Goal: Task Accomplishment & Management: Use online tool/utility

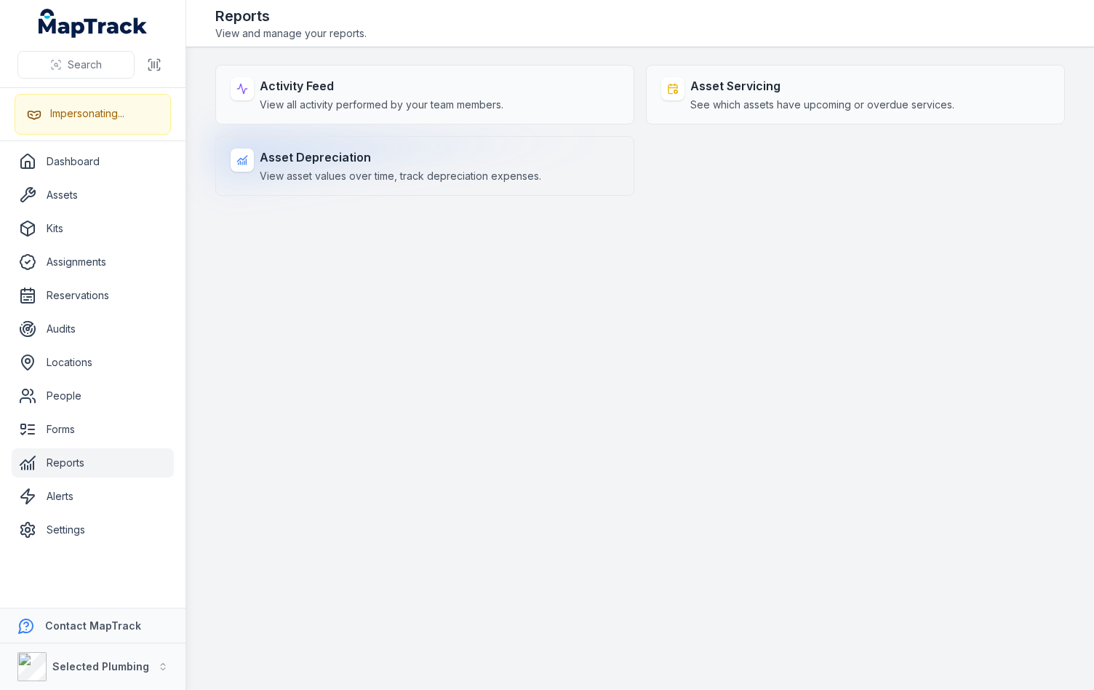
click at [355, 164] on strong "Asset Depreciation" at bounding box center [401, 156] width 282 height 17
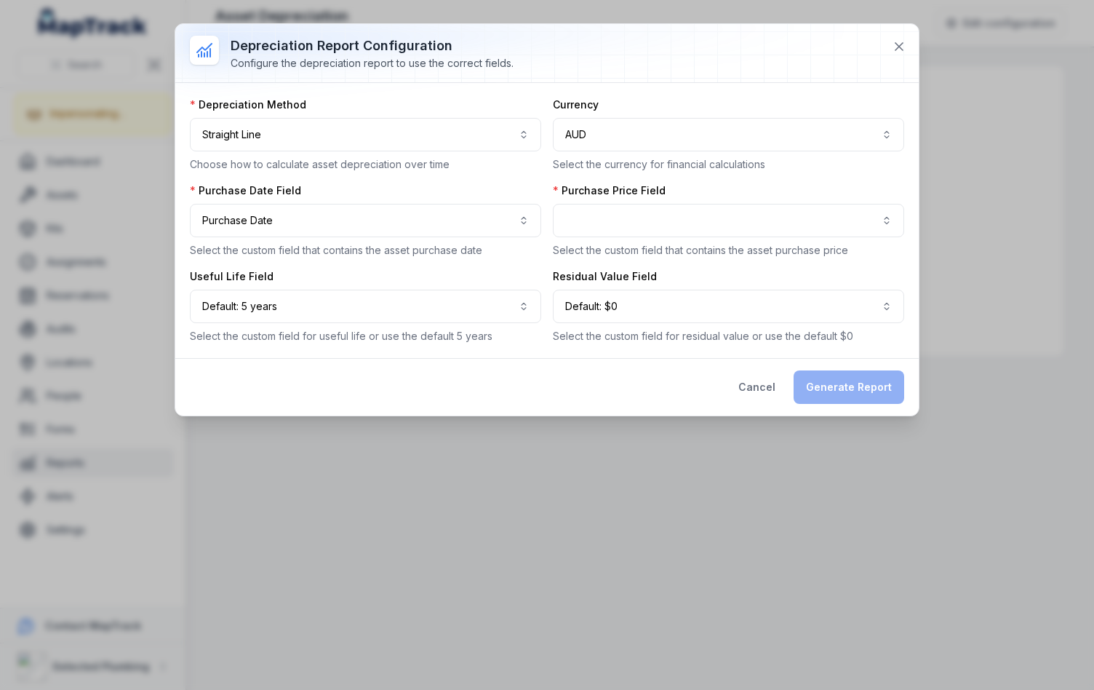
click at [631, 190] on label "Purchase Price Field" at bounding box center [609, 190] width 113 height 15
click at [621, 211] on button "button" at bounding box center [728, 220] width 351 height 33
click at [410, 222] on div "**********" at bounding box center [547, 220] width 714 height 246
click at [410, 220] on button "**********" at bounding box center [365, 220] width 351 height 33
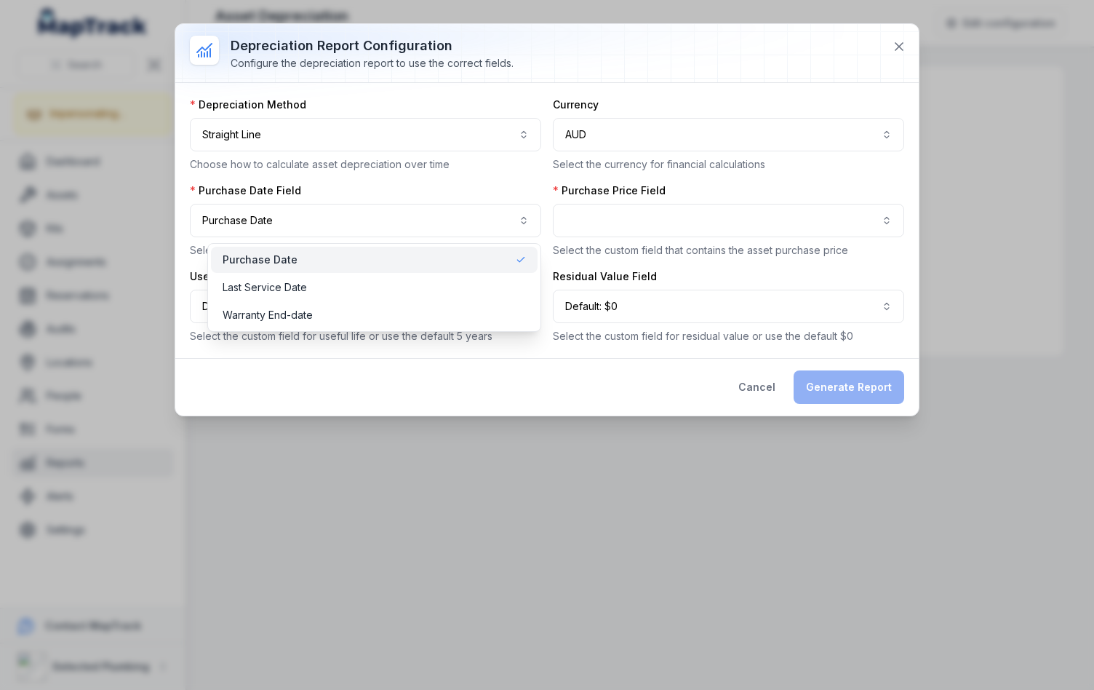
click at [693, 186] on div "**********" at bounding box center [547, 220] width 714 height 246
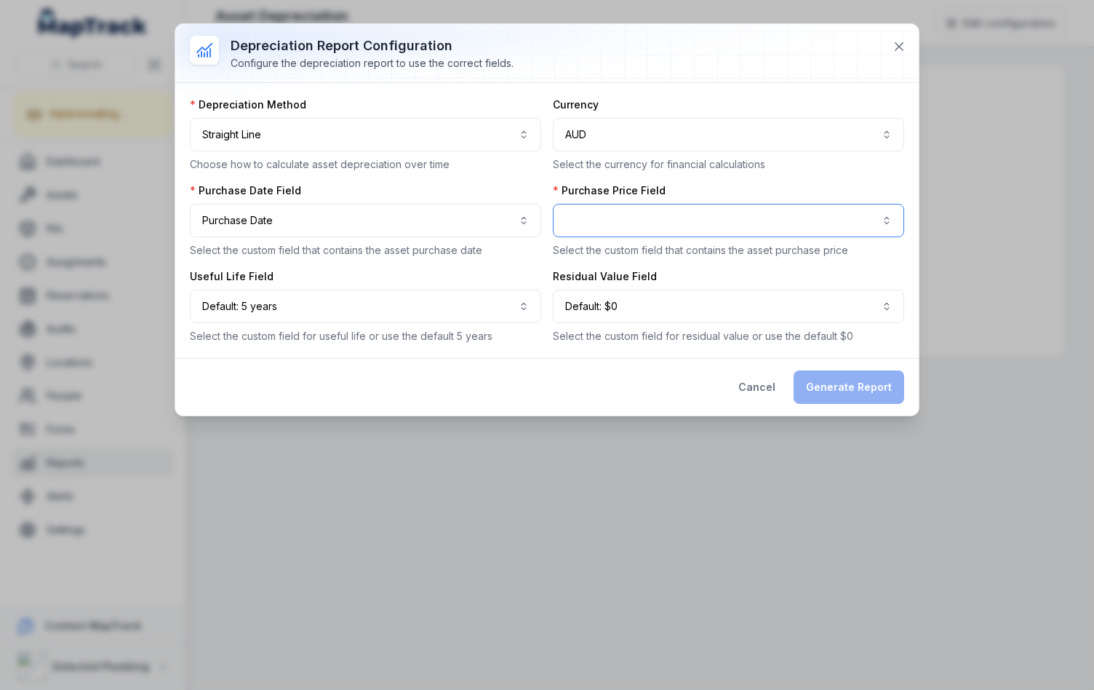
click at [688, 218] on button "button" at bounding box center [728, 220] width 351 height 33
click at [726, 188] on div "Purchase Price Field Select the custom field that contains the asset purchase p…" at bounding box center [728, 220] width 351 height 74
click at [861, 55] on div at bounding box center [546, 53] width 743 height 58
click at [901, 44] on icon at bounding box center [899, 46] width 15 height 15
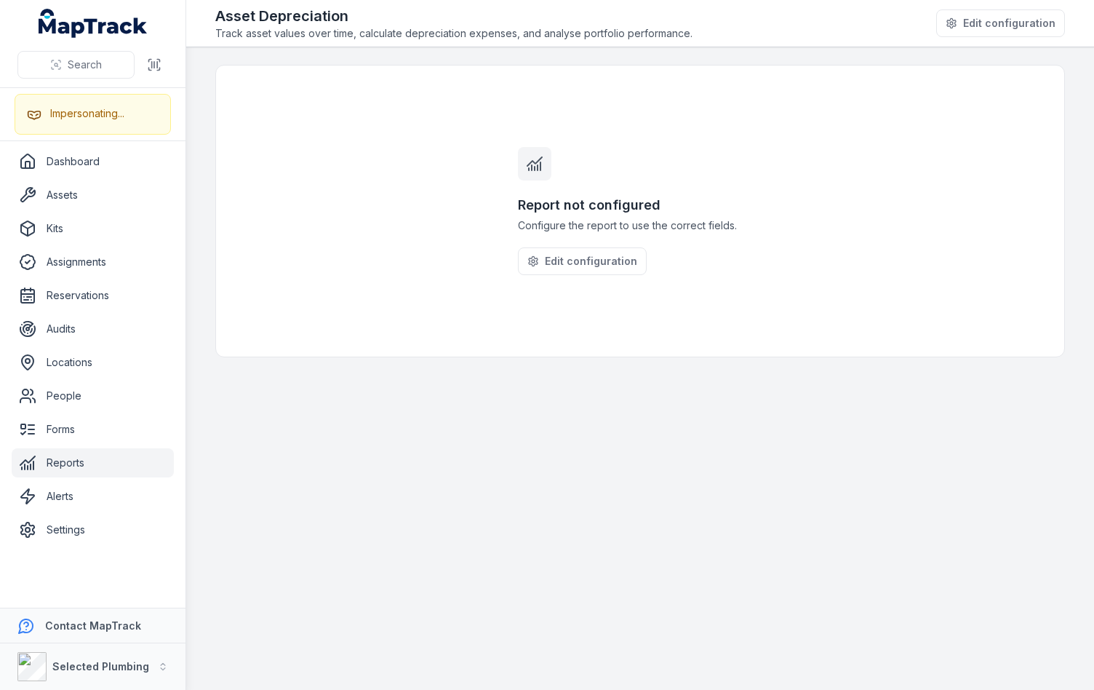
drag, startPoint x: 534, startPoint y: 357, endPoint x: 519, endPoint y: 364, distance: 16.0
click at [534, 357] on main "Report not configured Configure the report to use the correct fields. Edit conf…" at bounding box center [640, 368] width 908 height 642
click at [95, 663] on strong "Selected Plumbing" at bounding box center [100, 666] width 97 height 12
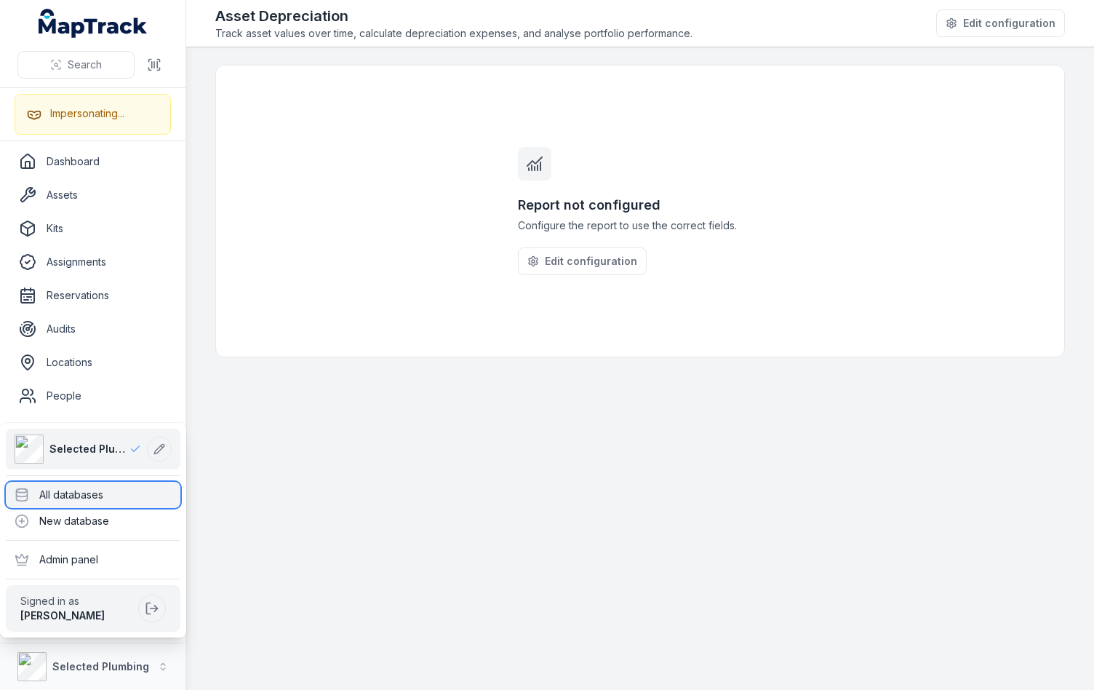
click at [90, 486] on div "All databases" at bounding box center [93, 495] width 175 height 26
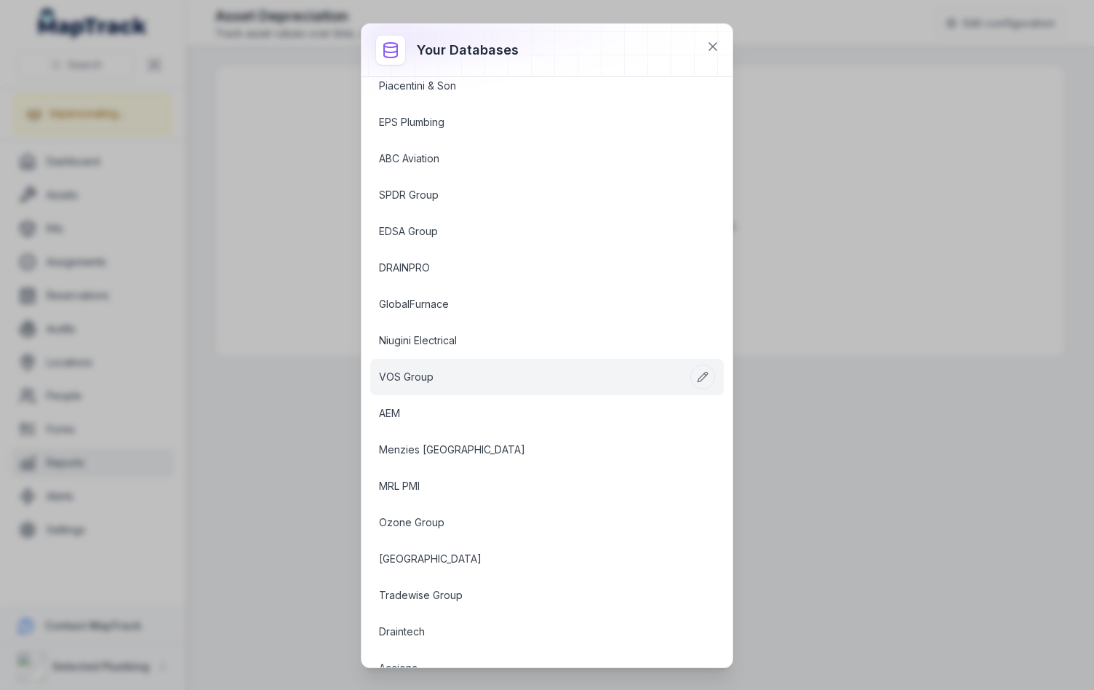
scroll to position [434, 0]
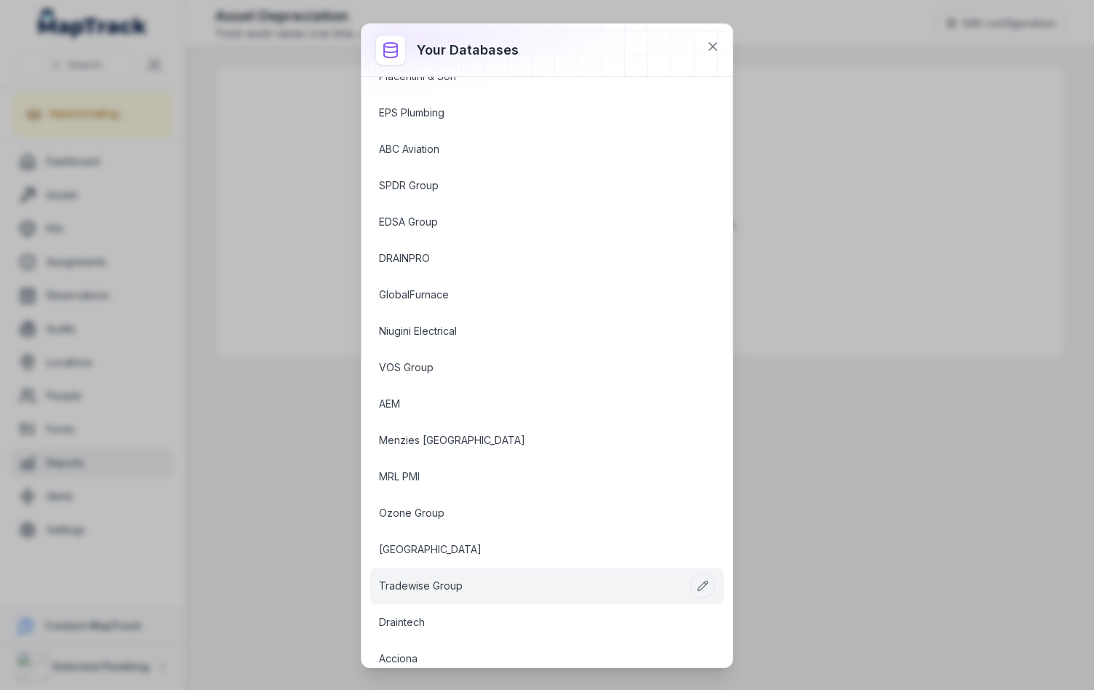
click at [458, 580] on link "Tradewise Group" at bounding box center [529, 585] width 301 height 15
